Goal: Task Accomplishment & Management: Use online tool/utility

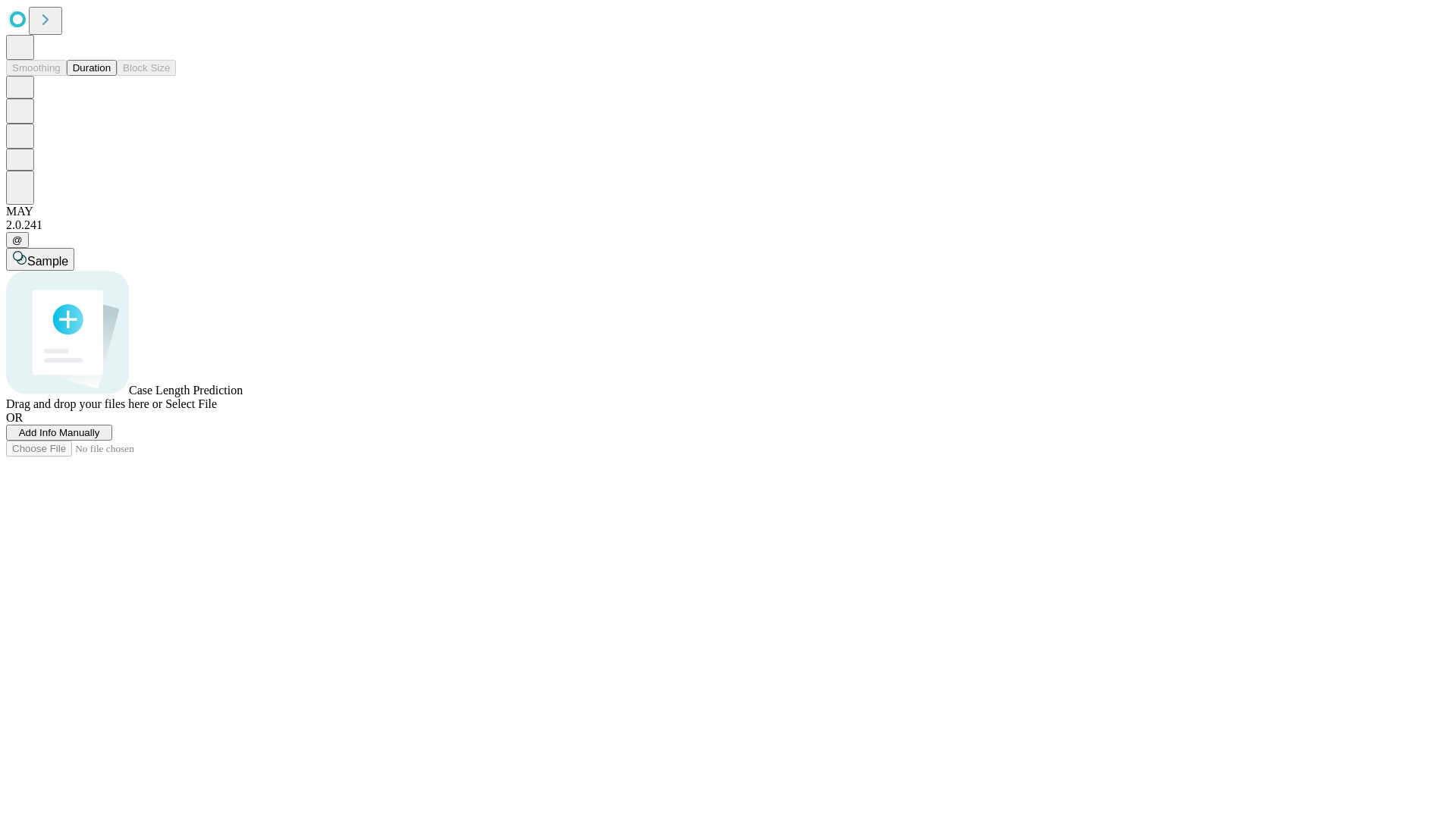
click at [111, 76] on button "Duration" at bounding box center [92, 68] width 50 height 16
click at [217, 410] on span "Select File" at bounding box center [191, 403] width 51 height 13
